Goal: Task Accomplishment & Management: Complete application form

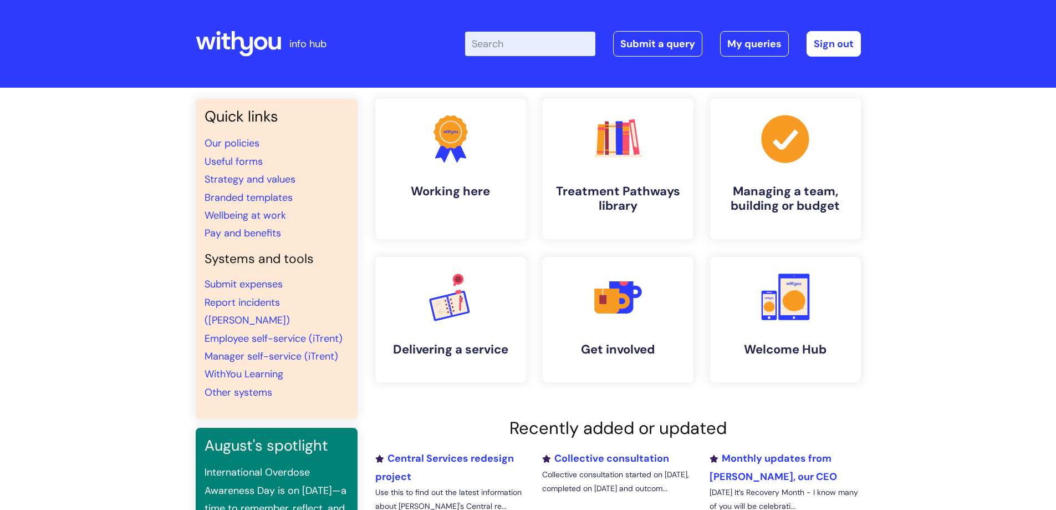
click at [524, 44] on input "Enter your search term here..." at bounding box center [530, 44] width 130 height 24
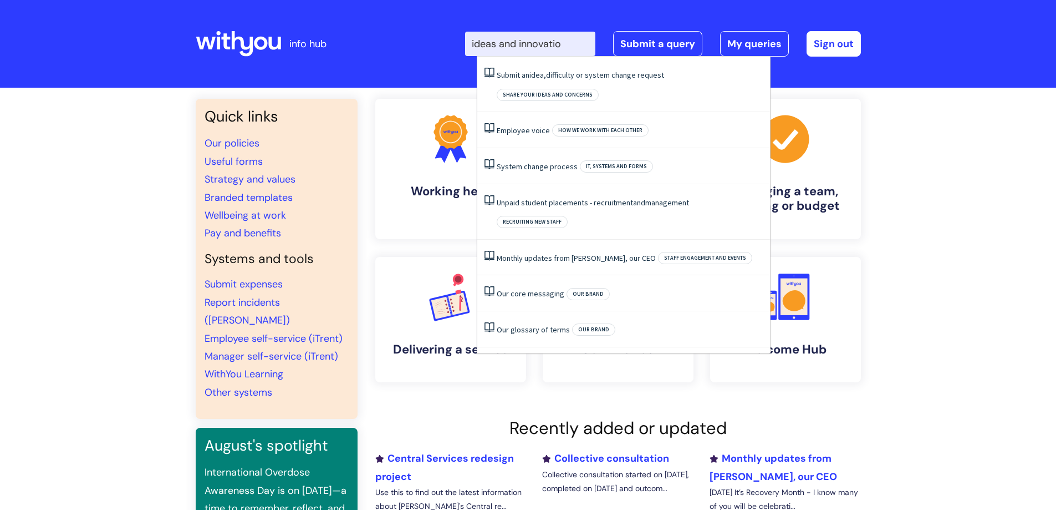
type input "ideas and innovation"
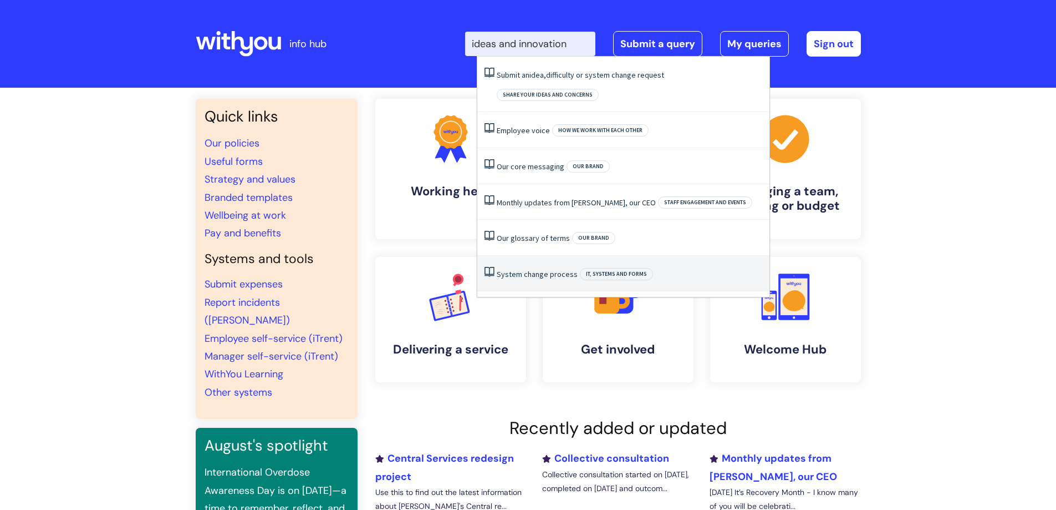
click at [526, 269] on link "System change process" at bounding box center [537, 274] width 81 height 10
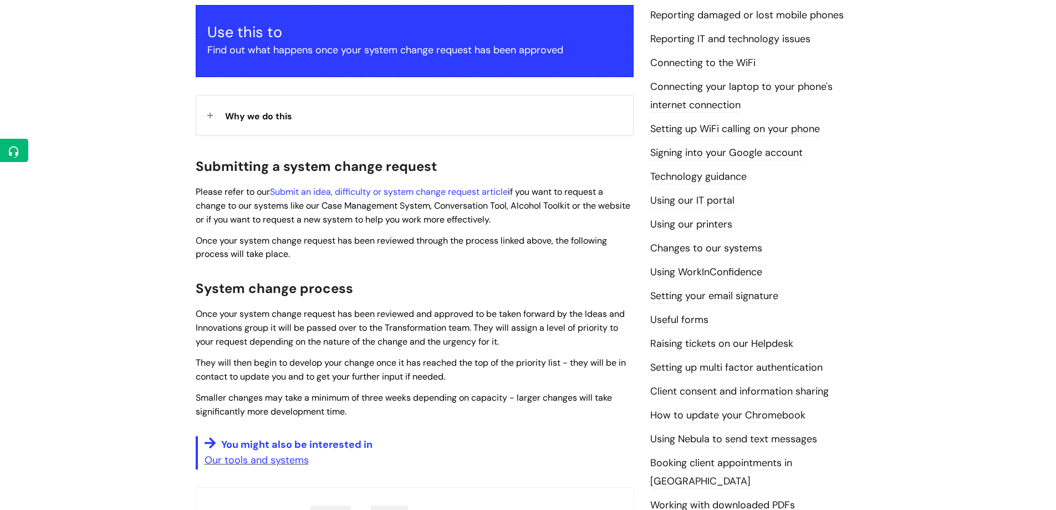
scroll to position [166, 0]
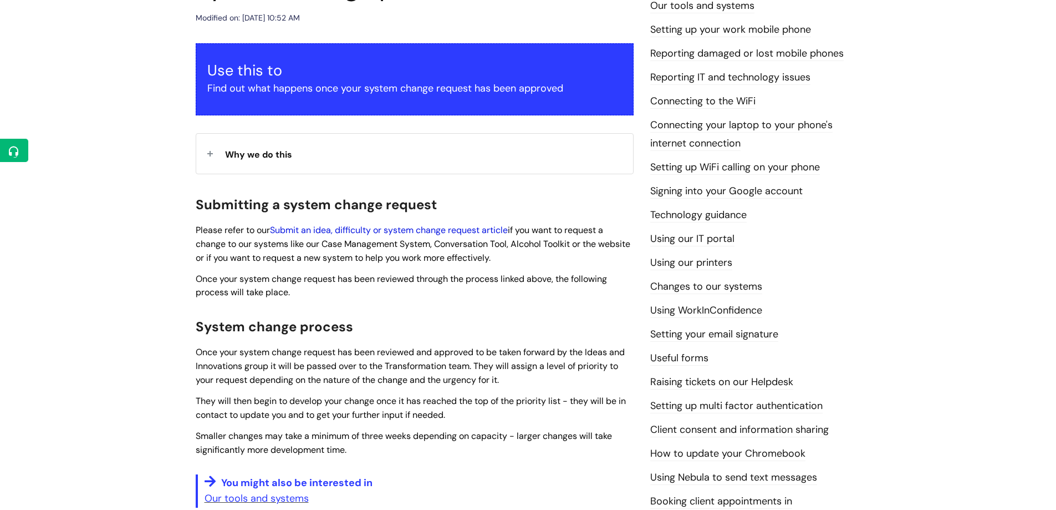
click at [416, 231] on link "Submit an idea, difficulty or system change request article" at bounding box center [389, 230] width 238 height 12
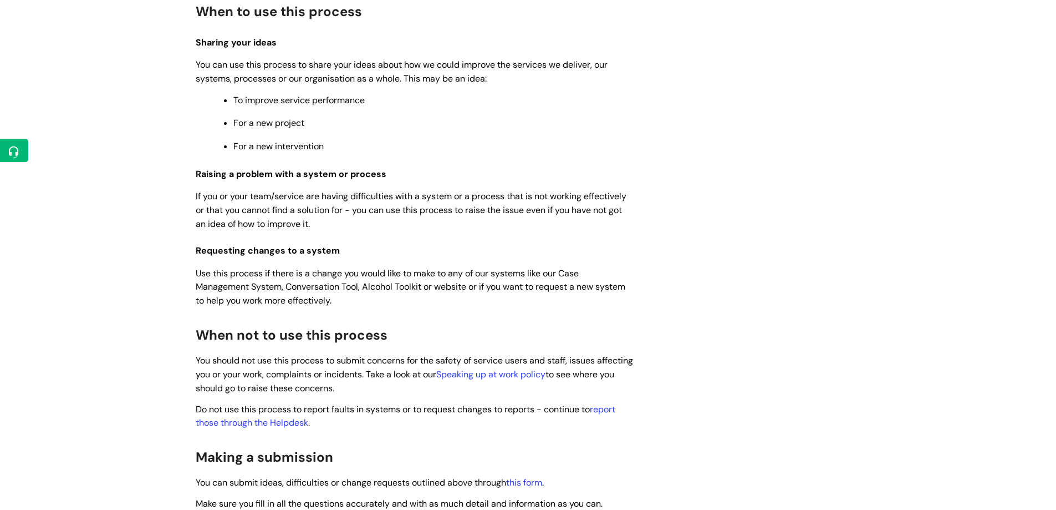
scroll to position [444, 0]
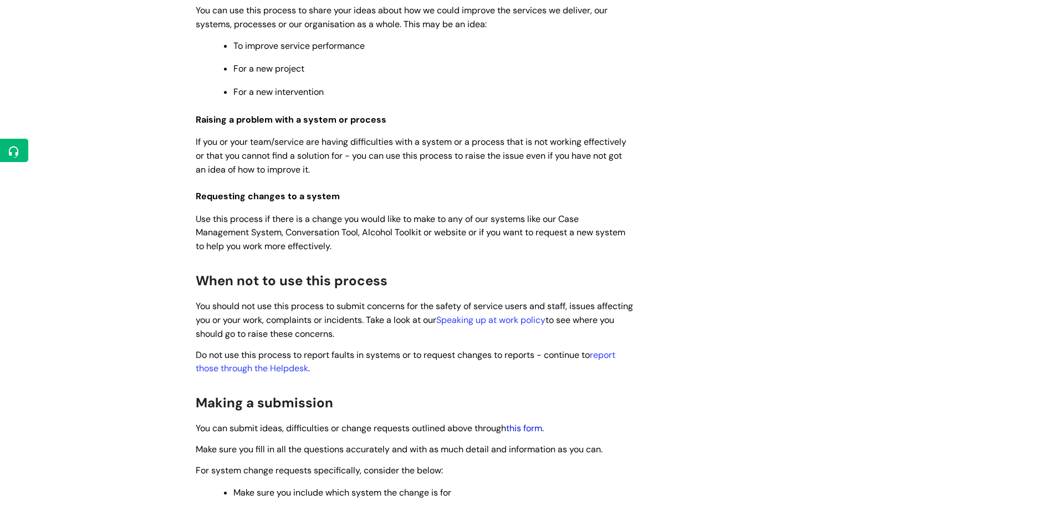
click at [528, 427] on link "this form" at bounding box center [524, 428] width 36 height 12
